Goal: Transaction & Acquisition: Purchase product/service

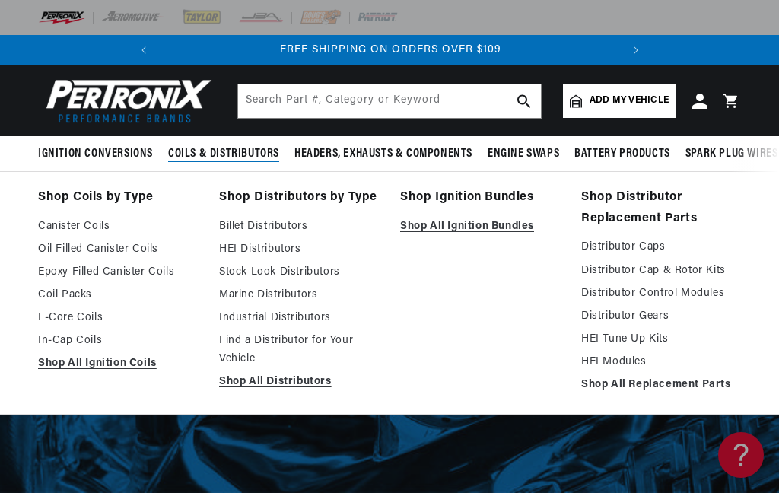
click at [281, 256] on link "HEI Distributors" at bounding box center [299, 249] width 160 height 18
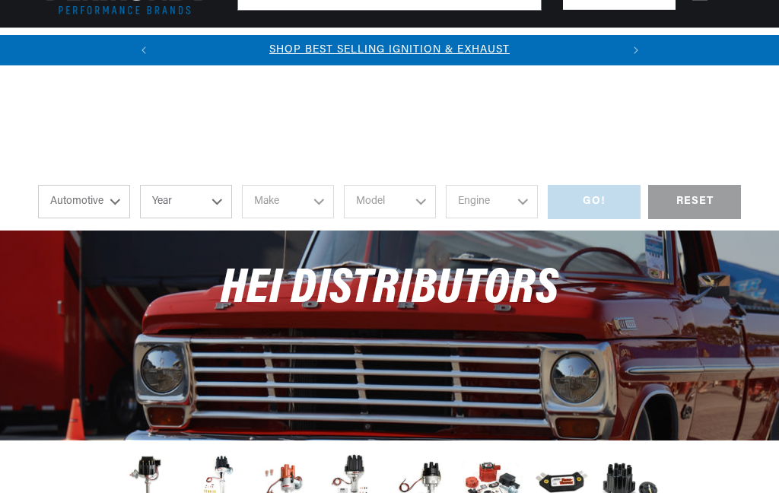
scroll to position [291, 0]
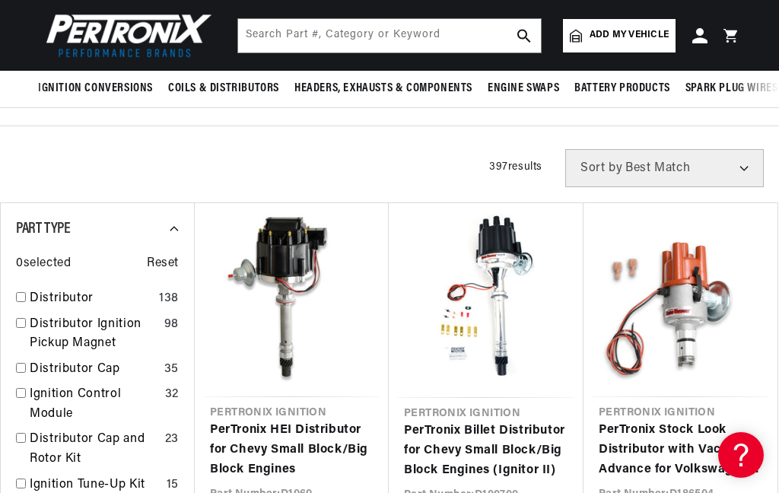
scroll to position [0, 461]
click at [297, 421] on link "PerTronix HEI Distributor for Chevy Small Block/Big Block Engines" at bounding box center [292, 450] width 164 height 59
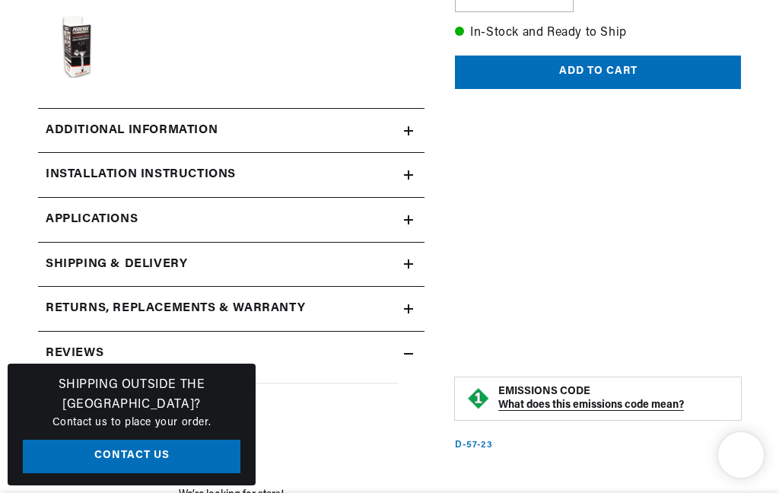
click at [640, 90] on button "Add to cart" at bounding box center [598, 73] width 286 height 34
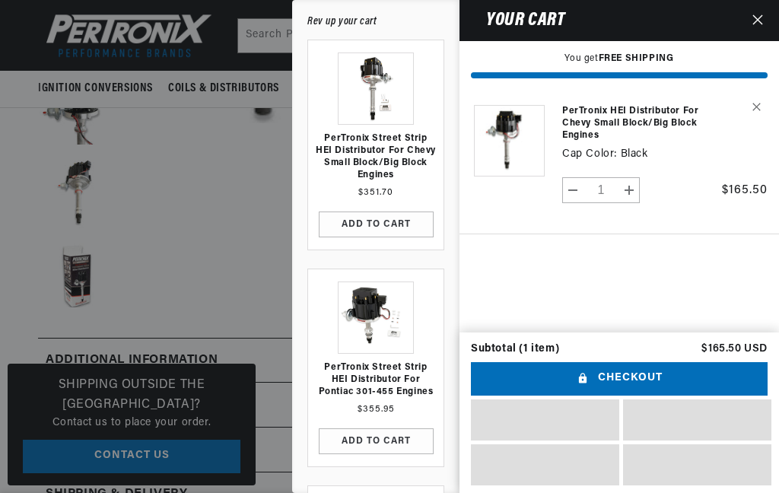
scroll to position [0, 0]
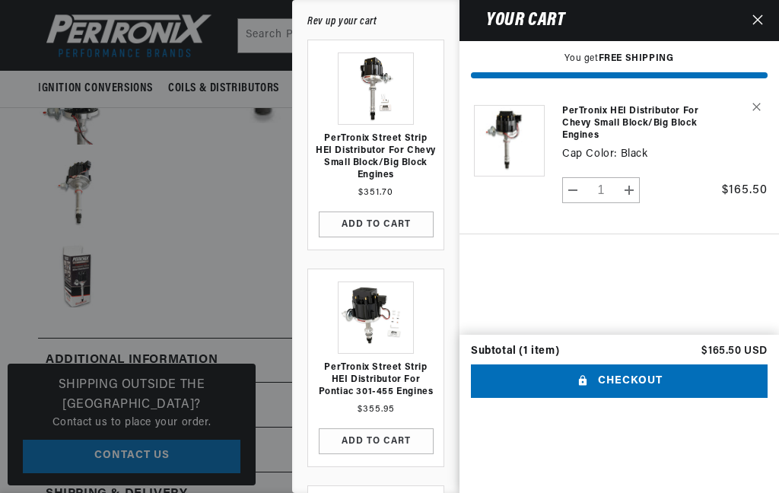
click at [478, 401] on shopify-apple-pay-button "Your cart" at bounding box center [477, 407] width 4 height 12
